Goal: Information Seeking & Learning: Learn about a topic

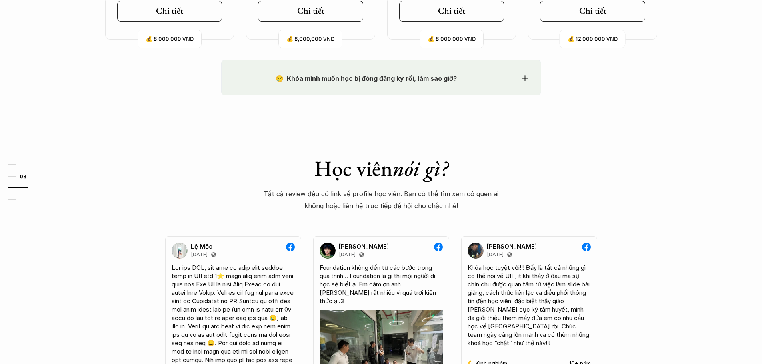
scroll to position [840, 0]
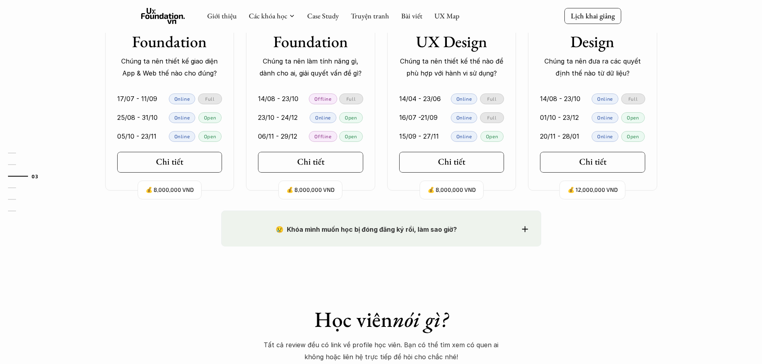
click at [526, 227] on icon at bounding box center [525, 229] width 6 height 6
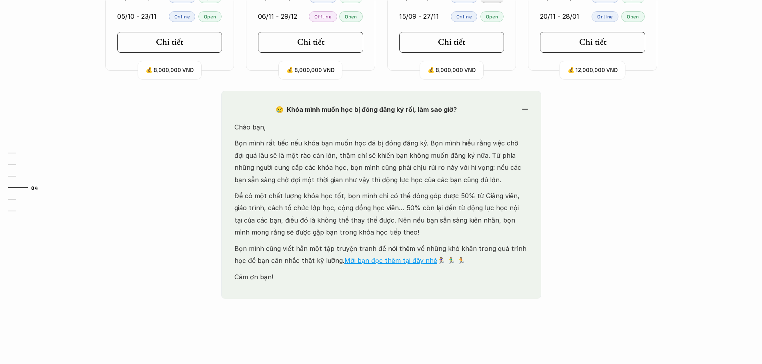
scroll to position [1080, 0]
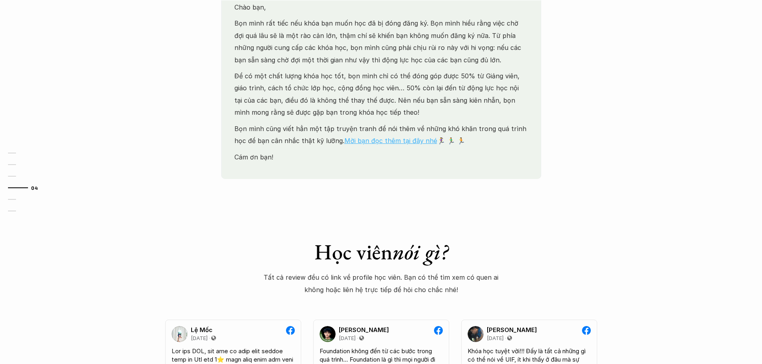
click at [394, 138] on link "Mời bạn đọc thêm tại đây nhé" at bounding box center [390, 141] width 93 height 8
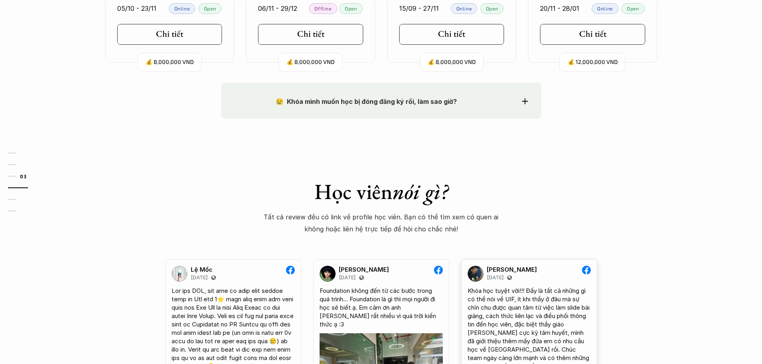
scroll to position [800, 0]
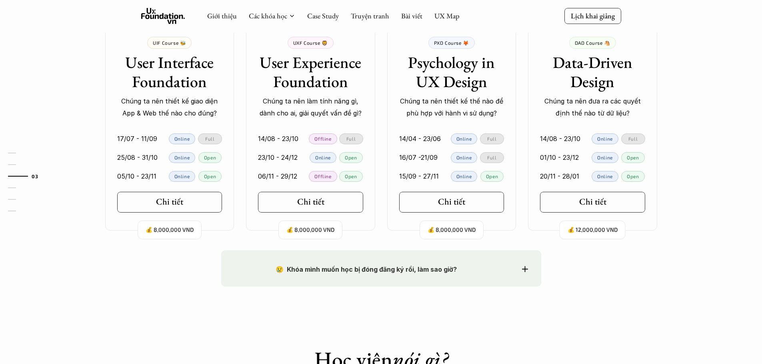
click at [527, 270] on use at bounding box center [525, 269] width 6 height 6
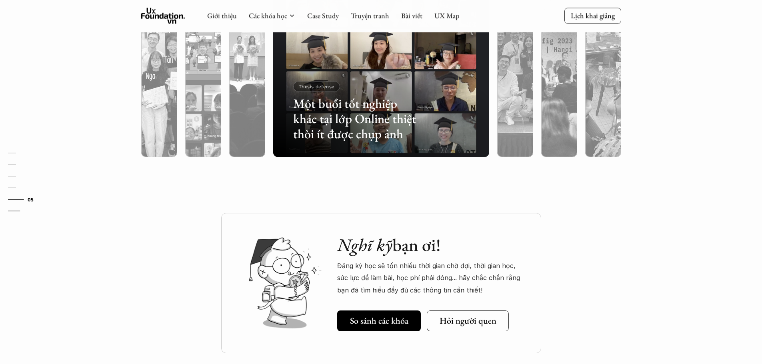
scroll to position [2360, 0]
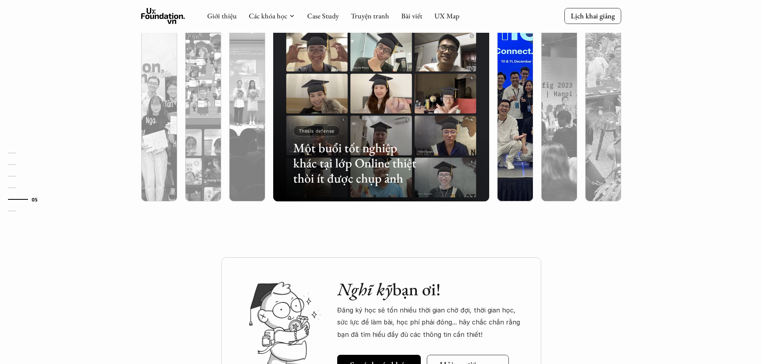
click at [504, 160] on div at bounding box center [515, 136] width 36 height 130
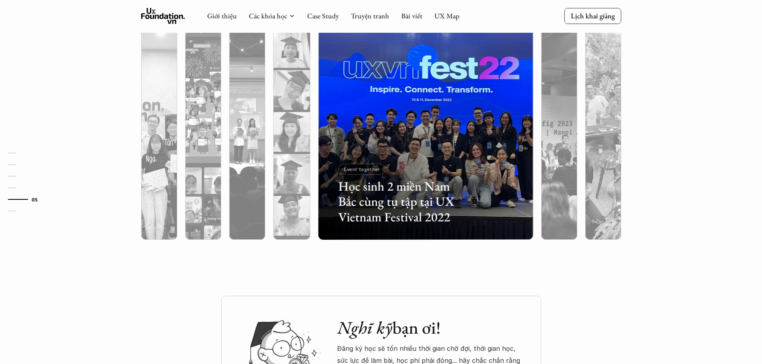
scroll to position [2240, 0]
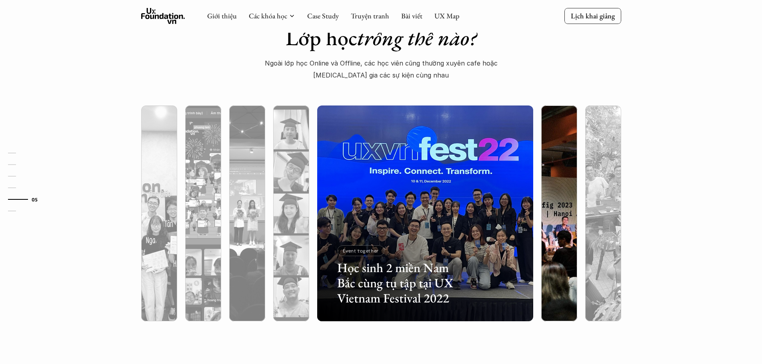
click at [560, 222] on div at bounding box center [559, 256] width 36 height 130
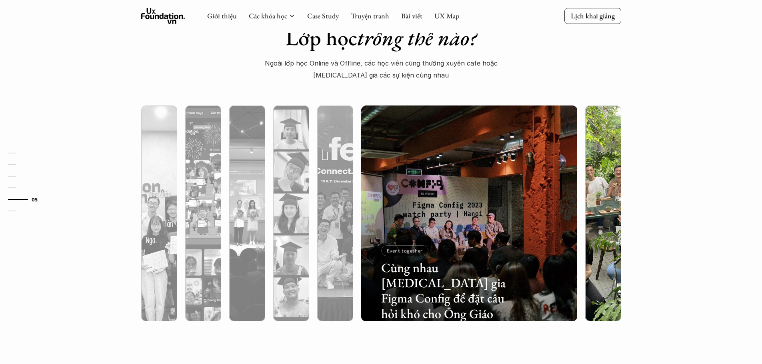
click at [604, 228] on div at bounding box center [603, 256] width 36 height 130
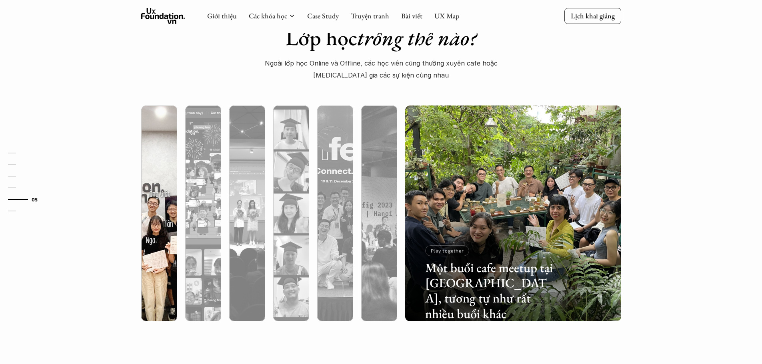
click at [154, 262] on div at bounding box center [159, 256] width 36 height 130
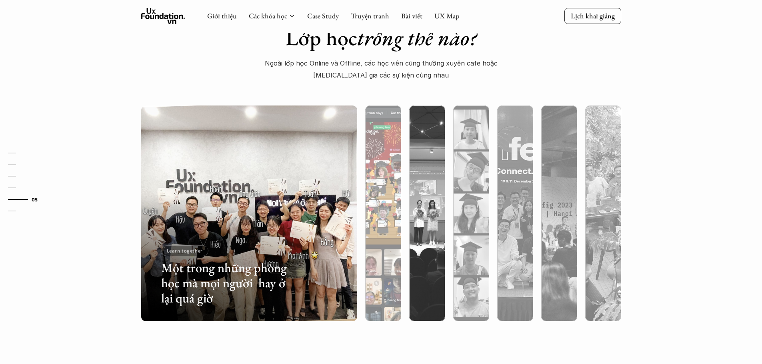
click at [390, 290] on div at bounding box center [449, 275] width 129 height 58
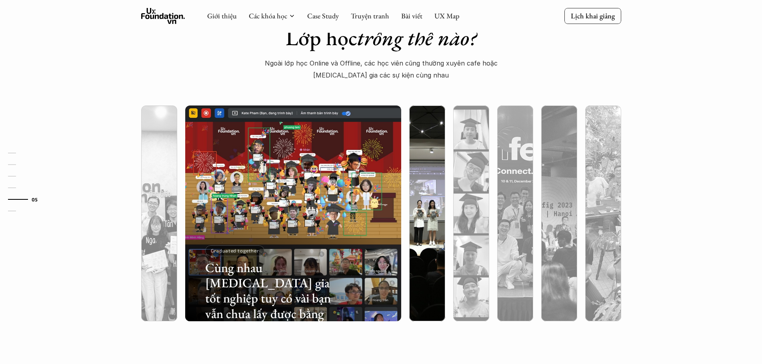
click at [429, 285] on div at bounding box center [493, 275] width 129 height 58
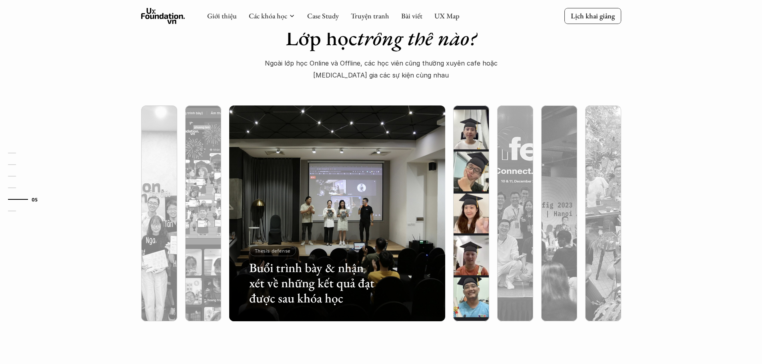
click at [465, 290] on div at bounding box center [471, 256] width 36 height 130
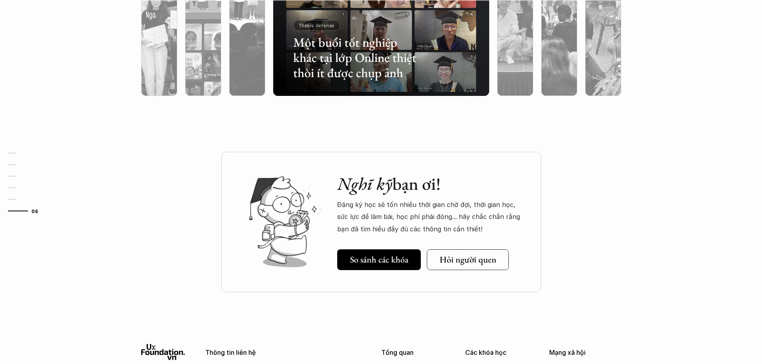
scroll to position [2480, 0]
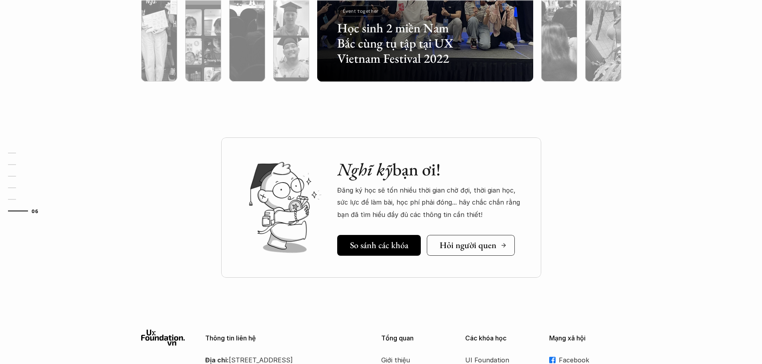
click at [465, 246] on h5 "Hỏi người quen" at bounding box center [467, 245] width 57 height 10
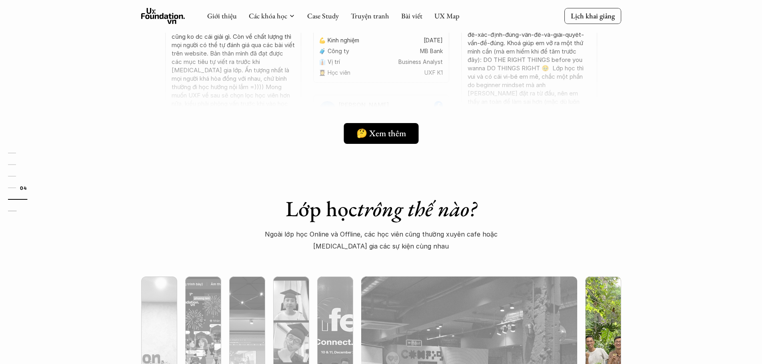
scroll to position [1926, 0]
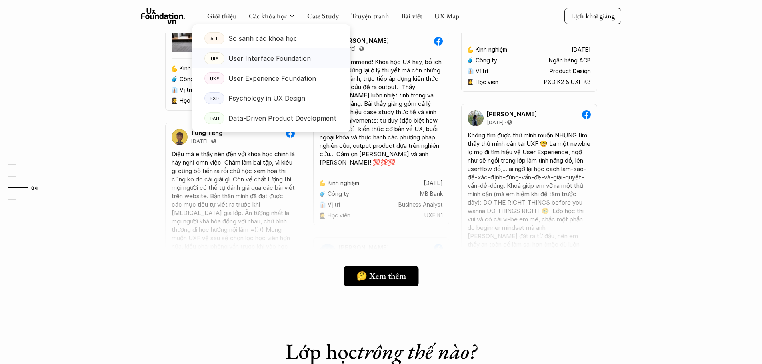
click at [266, 56] on p "User Interface Foundation" at bounding box center [269, 58] width 82 height 12
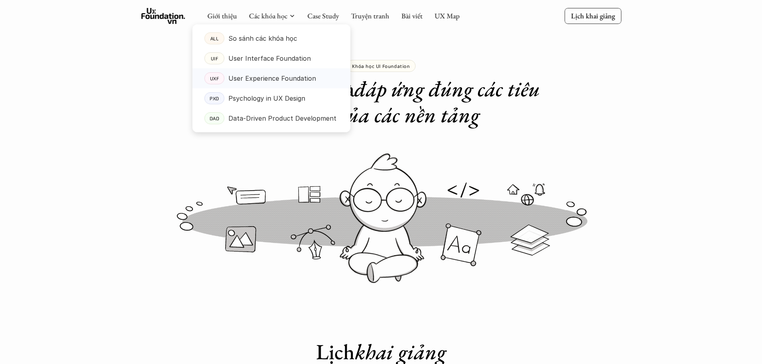
click at [280, 77] on p "User Experience Foundation" at bounding box center [272, 78] width 88 height 12
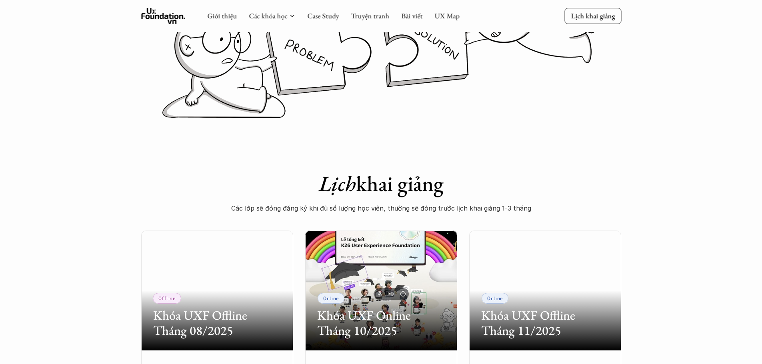
scroll to position [120, 0]
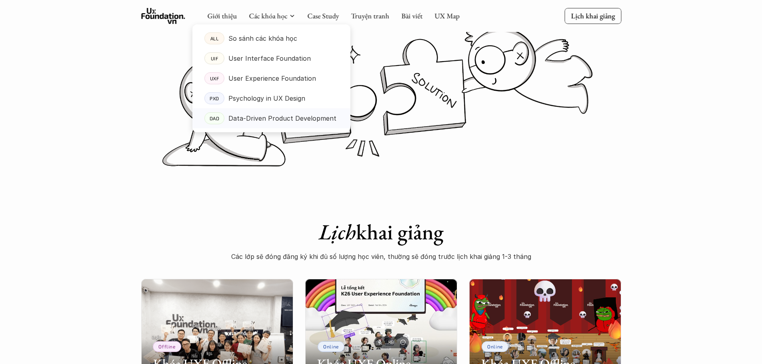
click at [288, 114] on p "Data-Driven Product Development" at bounding box center [282, 118] width 108 height 12
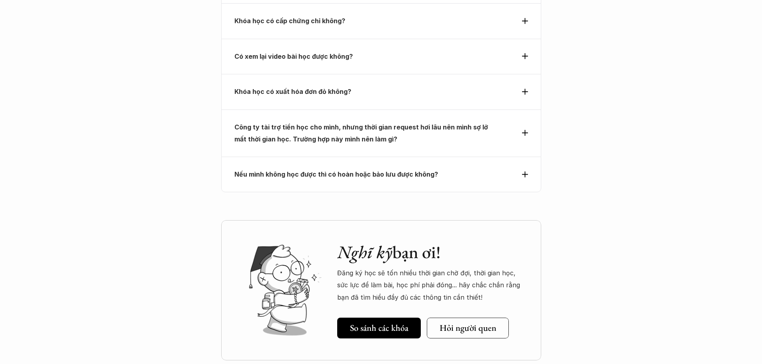
scroll to position [3160, 0]
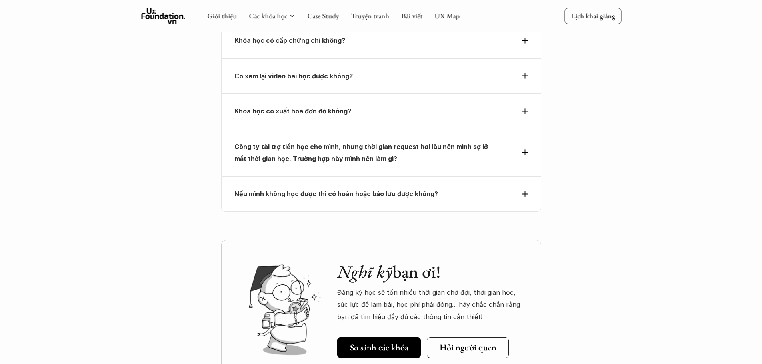
click at [522, 191] on icon at bounding box center [525, 194] width 6 height 6
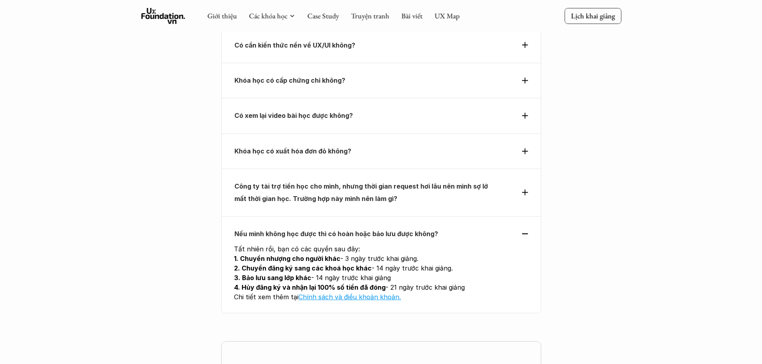
scroll to position [2718, 0]
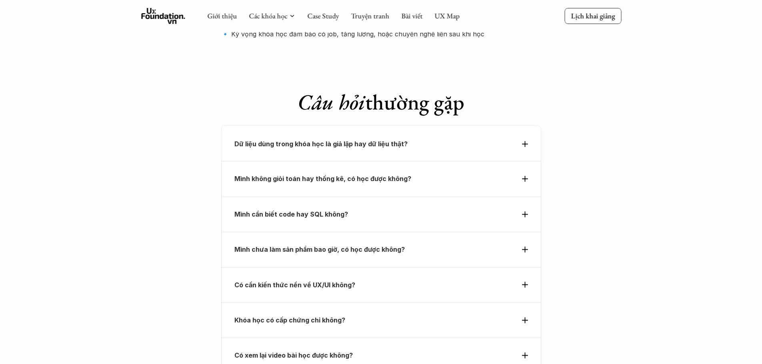
click at [342, 140] on strong "Dữ liệu dùng trong khóa học là giả lập hay dữ liệu thật?" at bounding box center [320, 144] width 173 height 8
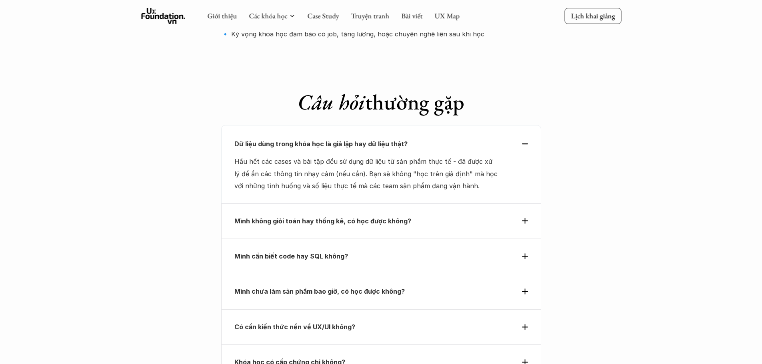
click at [355, 217] on strong "Mình không giỏi toán hay thống kê, có học được không?" at bounding box center [322, 221] width 177 height 8
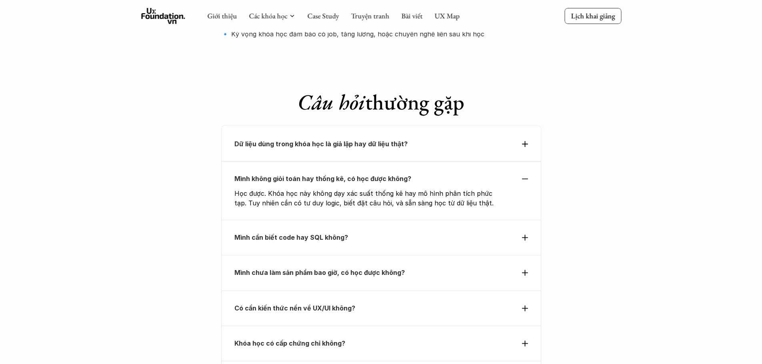
click at [370, 125] on div "Dữ liệu dùng trong khóa học là giả lập hay dữ liệu thật?" at bounding box center [381, 143] width 320 height 36
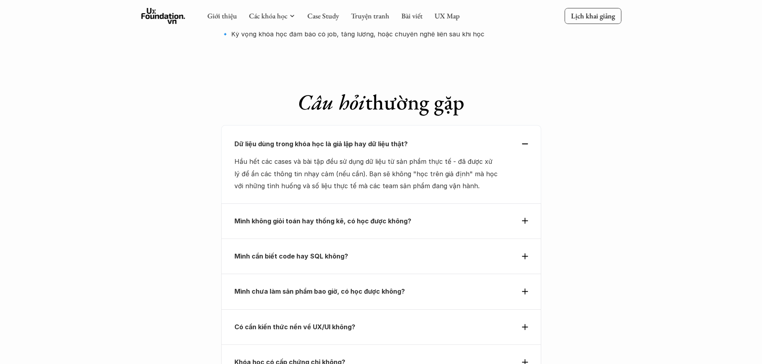
click at [496, 215] on p "Mình không giỏi toán hay thống kê, có học được không?" at bounding box center [366, 221] width 264 height 12
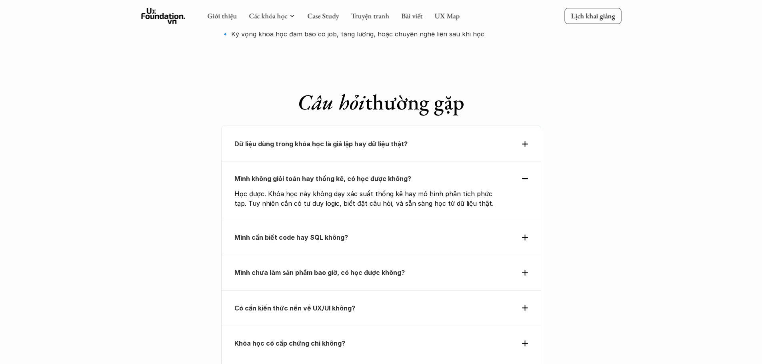
click at [476, 232] on p "Mình cần biết code hay SQL không?" at bounding box center [366, 238] width 264 height 12
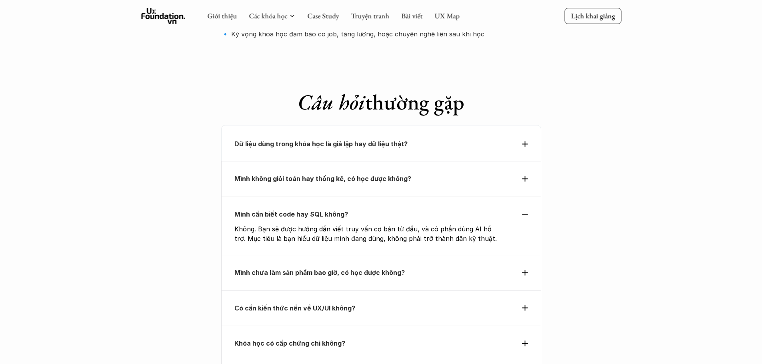
click at [473, 267] on p "Mình chưa làm sản phẩm bao giờ, có học được không?" at bounding box center [366, 273] width 264 height 12
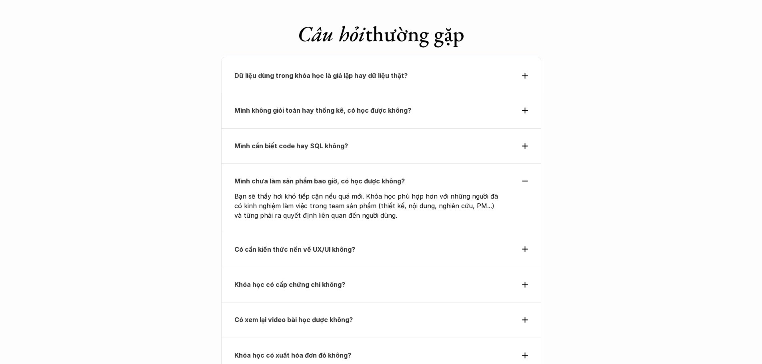
scroll to position [2798, 0]
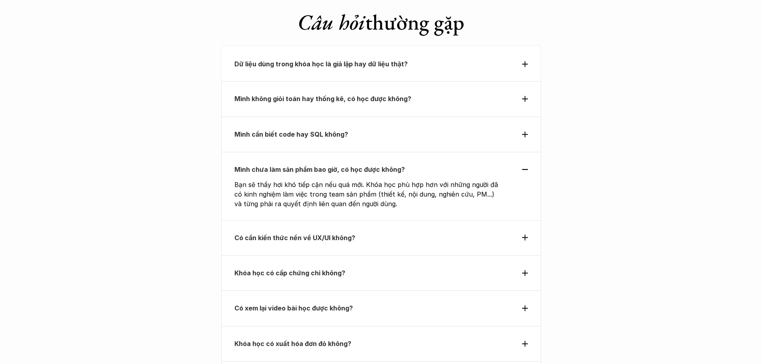
click at [325, 234] on strong "Có cần kiến thức nền về UX/UI không?" at bounding box center [294, 238] width 121 height 8
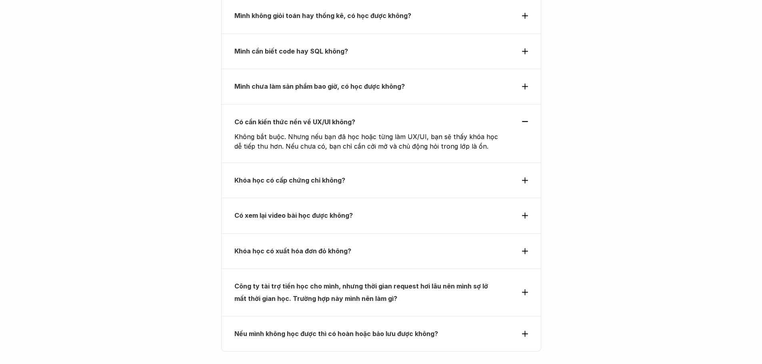
scroll to position [2918, 0]
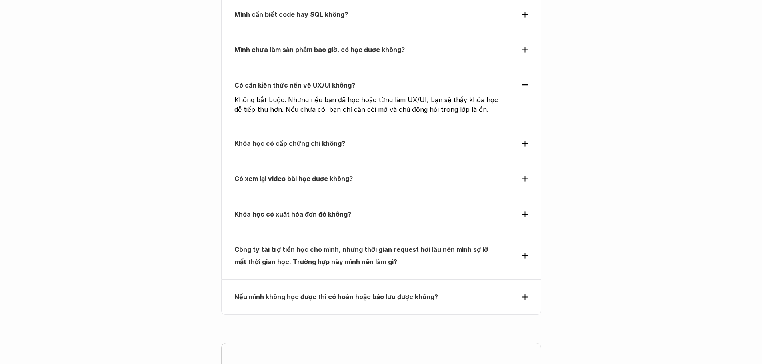
click at [331, 246] on strong "Công ty tài trợ tiền học cho mình, nhưng thời gian request hơi lâu nên mình sợ …" at bounding box center [361, 256] width 255 height 20
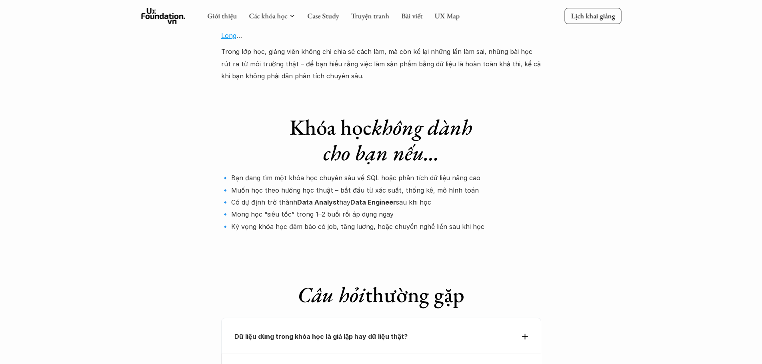
scroll to position [2518, 0]
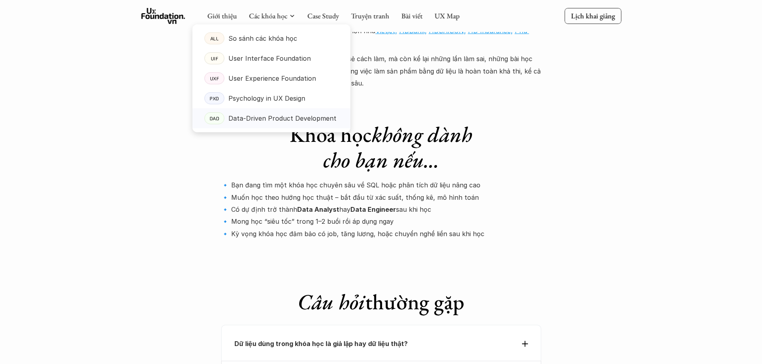
click at [262, 117] on p "Data-Driven Product Development" at bounding box center [282, 118] width 108 height 12
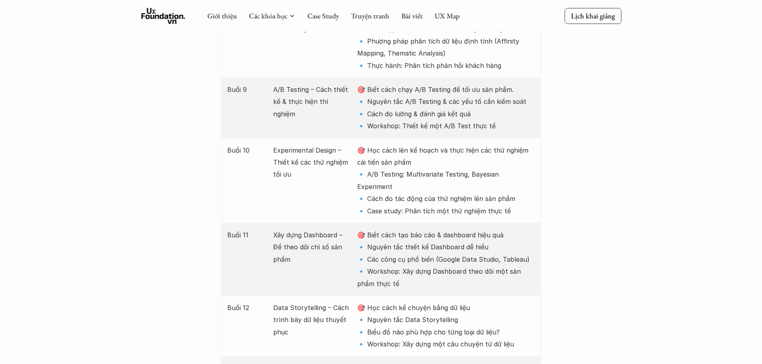
scroll to position [1520, 0]
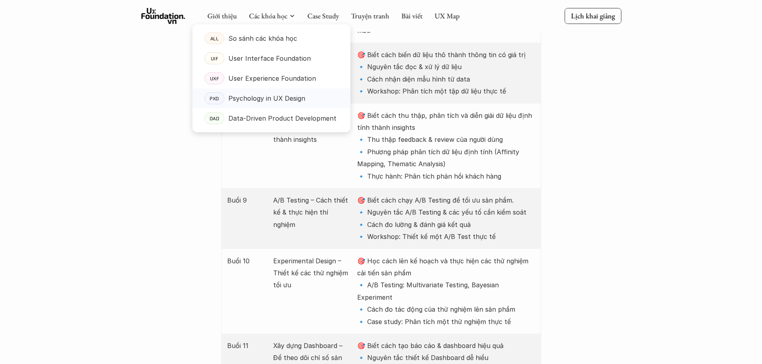
click at [296, 101] on p "Psychology in UX Design" at bounding box center [266, 98] width 77 height 12
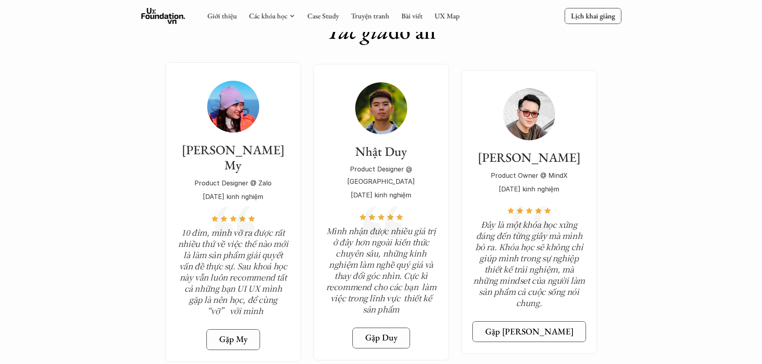
scroll to position [2720, 0]
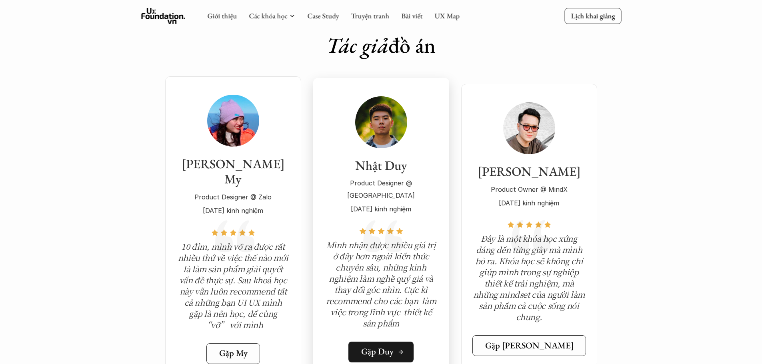
click at [391, 347] on h5 "Gặp Duy" at bounding box center [377, 352] width 32 height 10
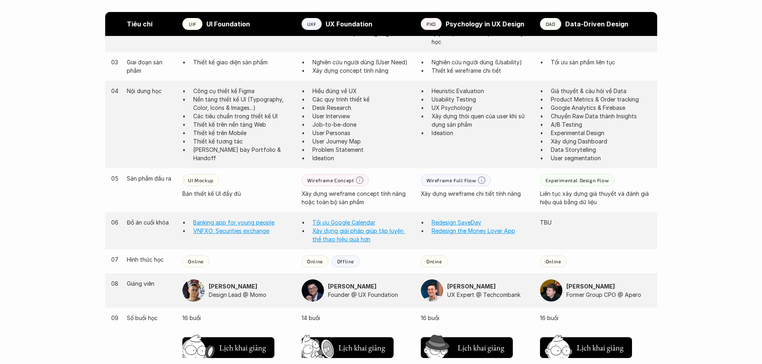
scroll to position [592, 0]
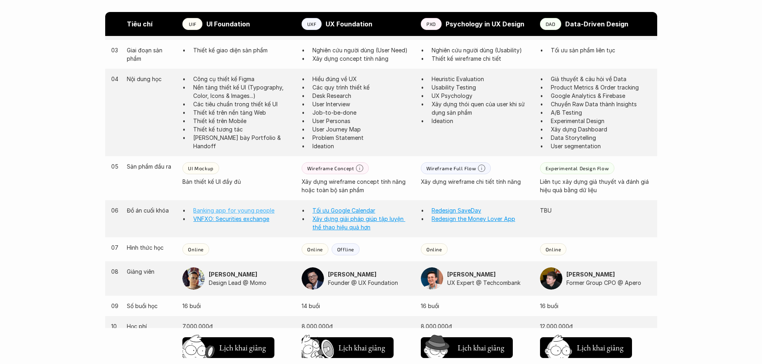
click at [228, 208] on link "Banking app for young people" at bounding box center [233, 210] width 81 height 7
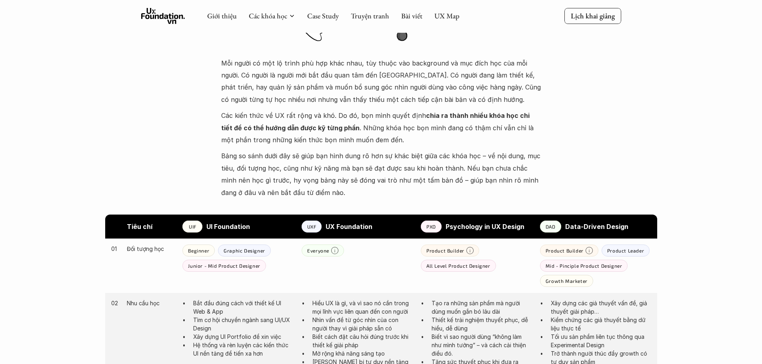
scroll to position [232, 0]
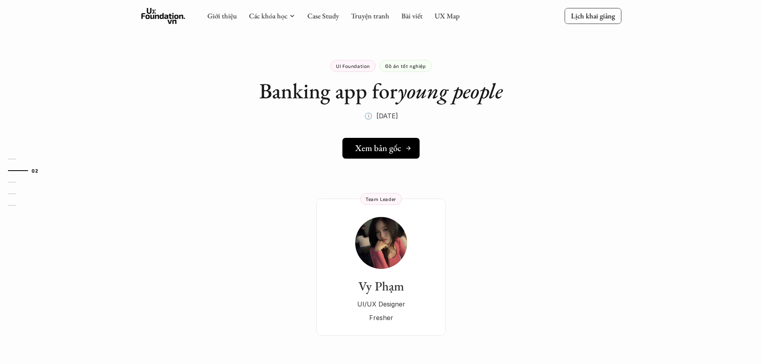
click at [406, 147] on icon at bounding box center [408, 148] width 6 height 6
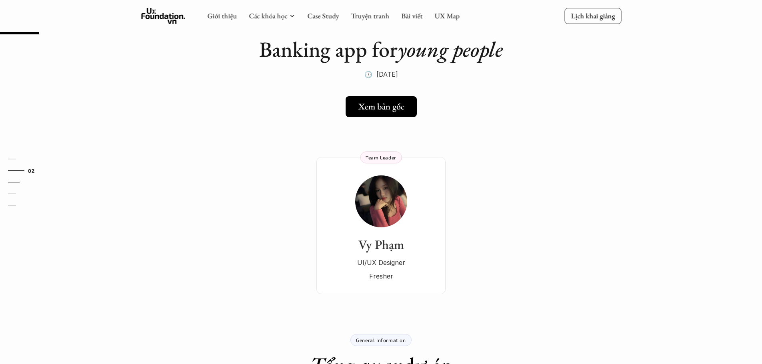
scroll to position [40, 0]
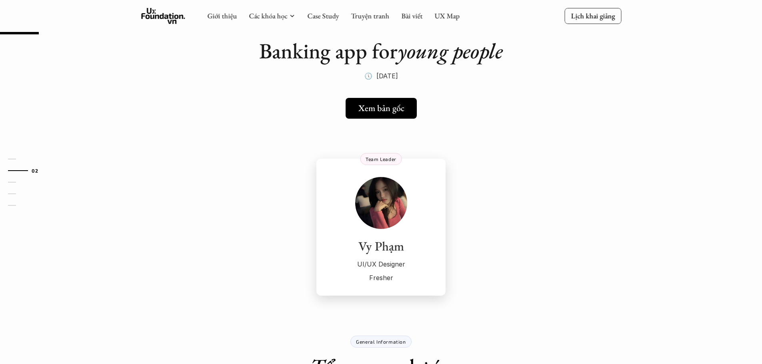
click at [389, 200] on img at bounding box center [381, 203] width 52 height 52
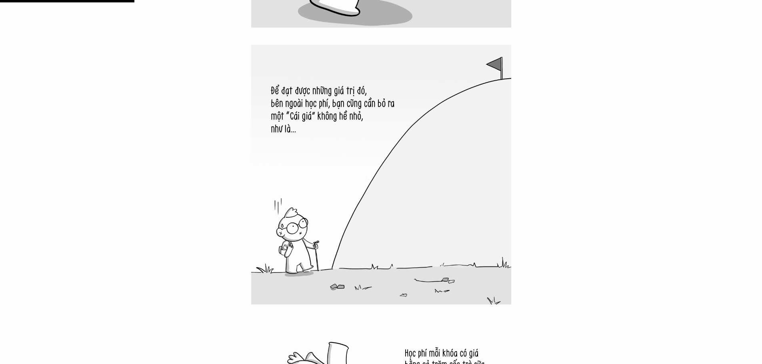
scroll to position [1760, 0]
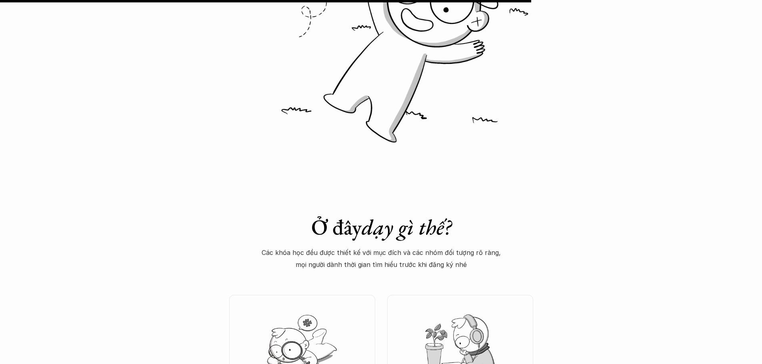
drag, startPoint x: 646, startPoint y: 190, endPoint x: 646, endPoint y: 306, distance: 115.6
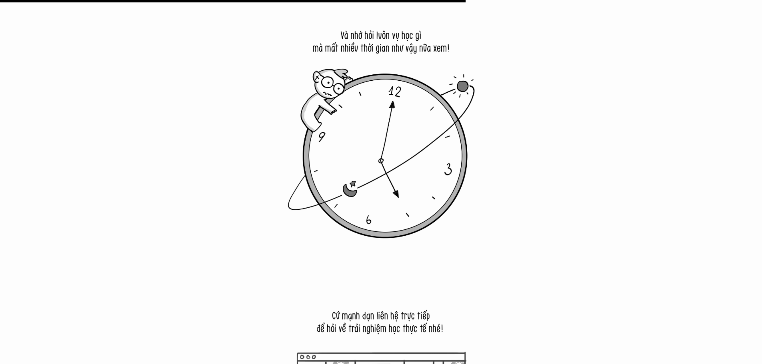
scroll to position [5239, 0]
